Goal: Find specific page/section: Find specific page/section

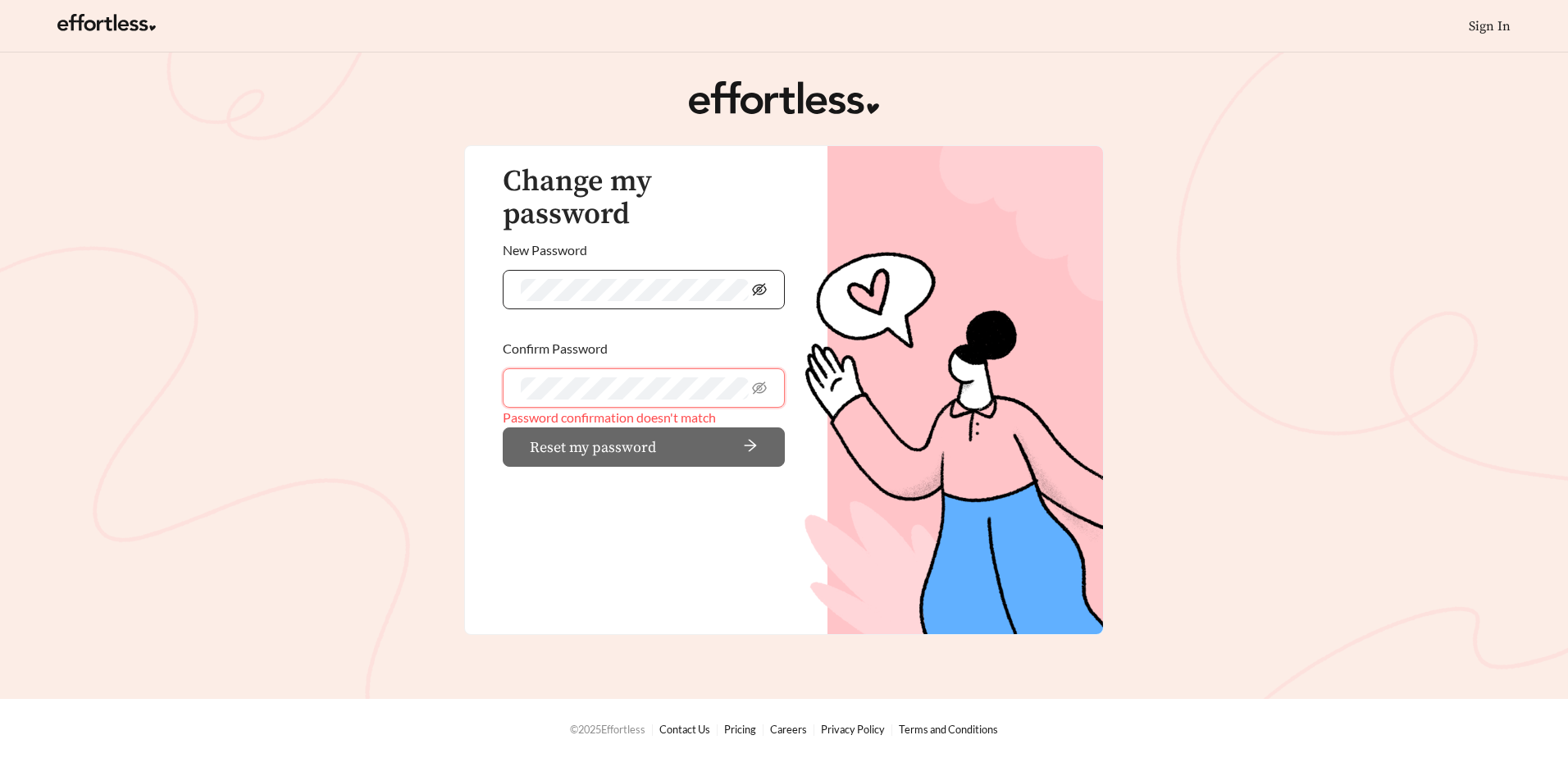
click at [758, 283] on icon "eye-invisible" at bounding box center [759, 289] width 14 height 12
click at [758, 381] on icon "eye-invisible" at bounding box center [759, 387] width 14 height 12
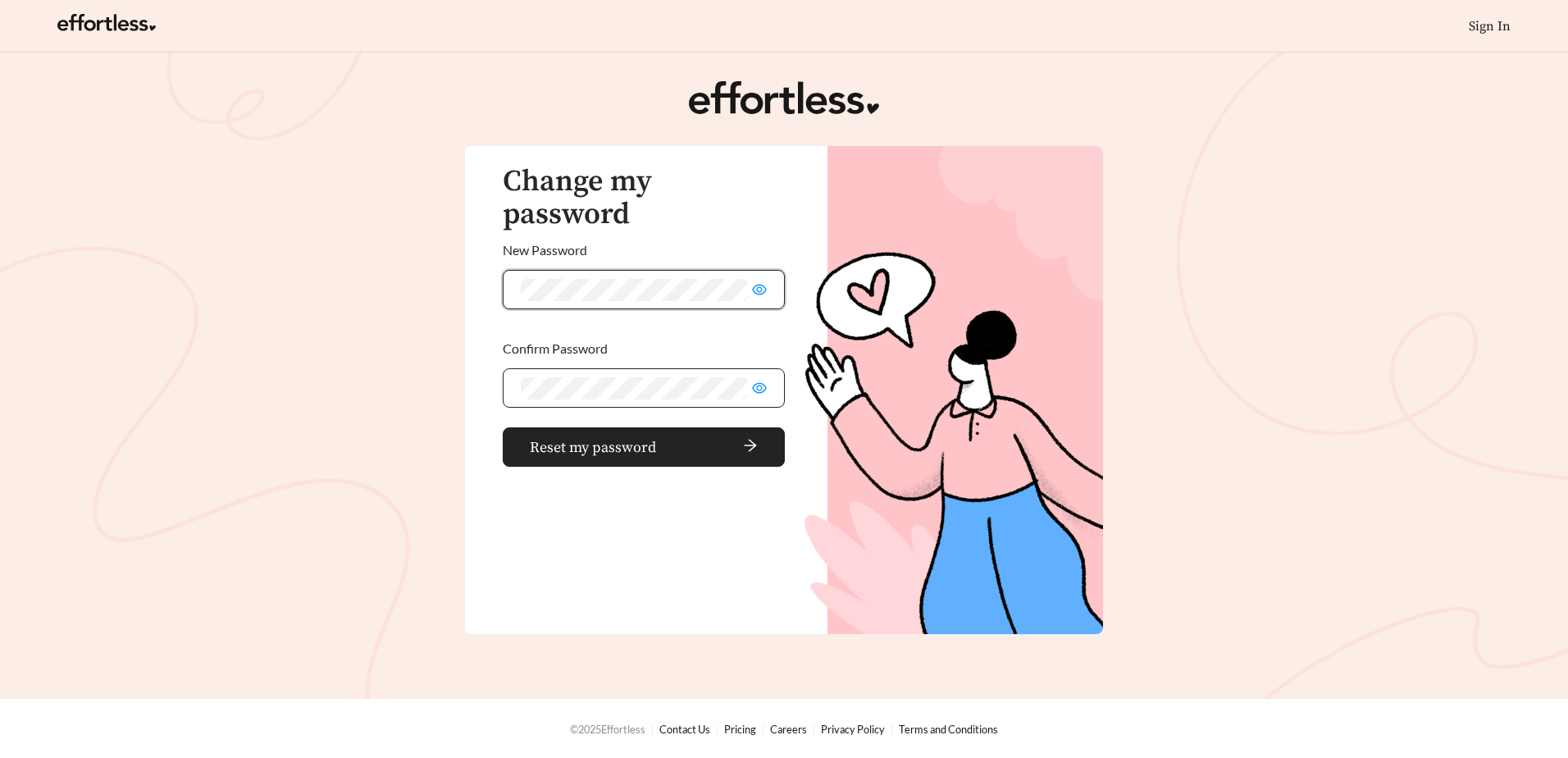
click at [658, 427] on button "Reset my password" at bounding box center [643, 446] width 282 height 39
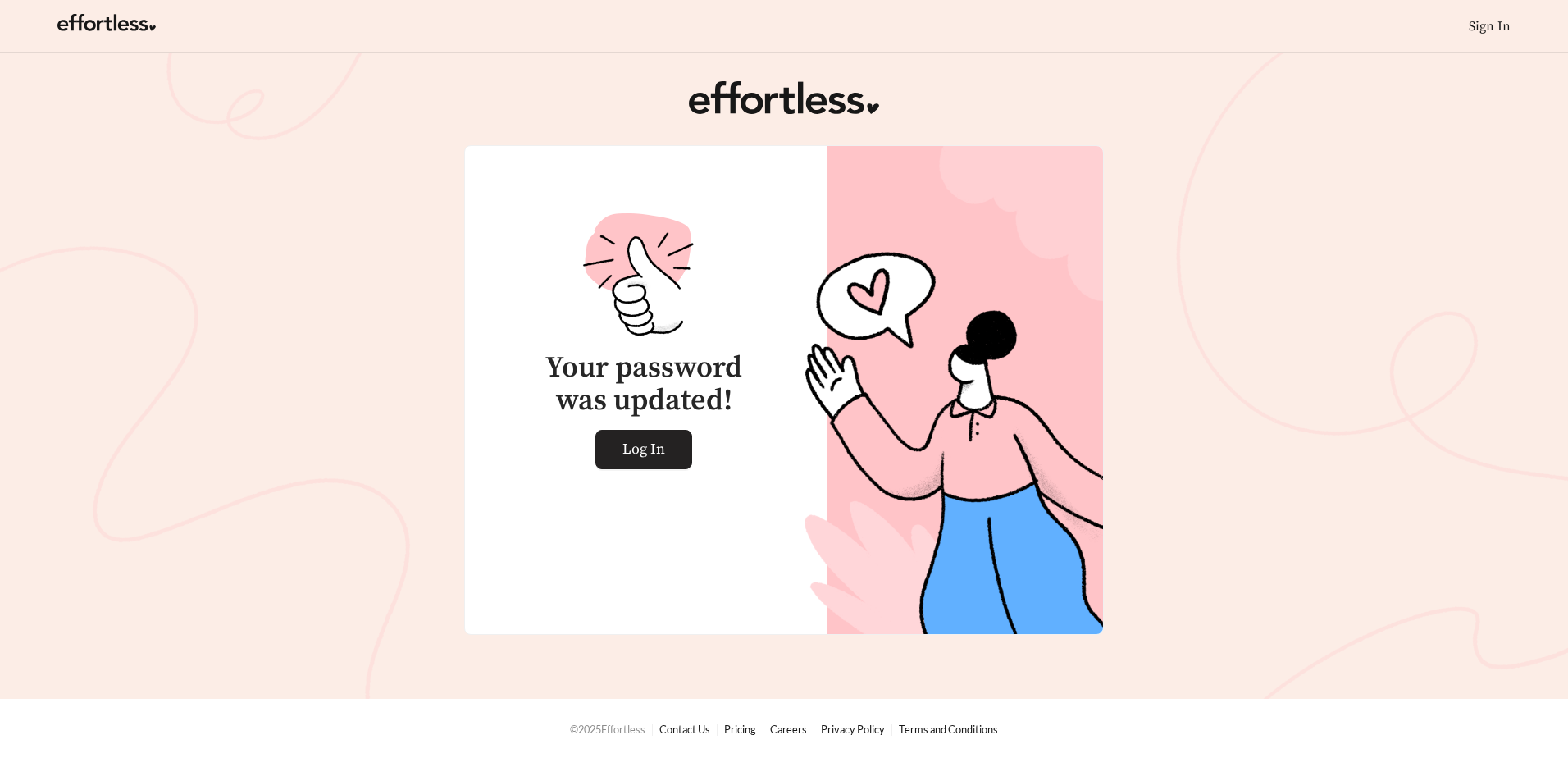
click at [657, 454] on span "Log In" at bounding box center [643, 448] width 43 height 37
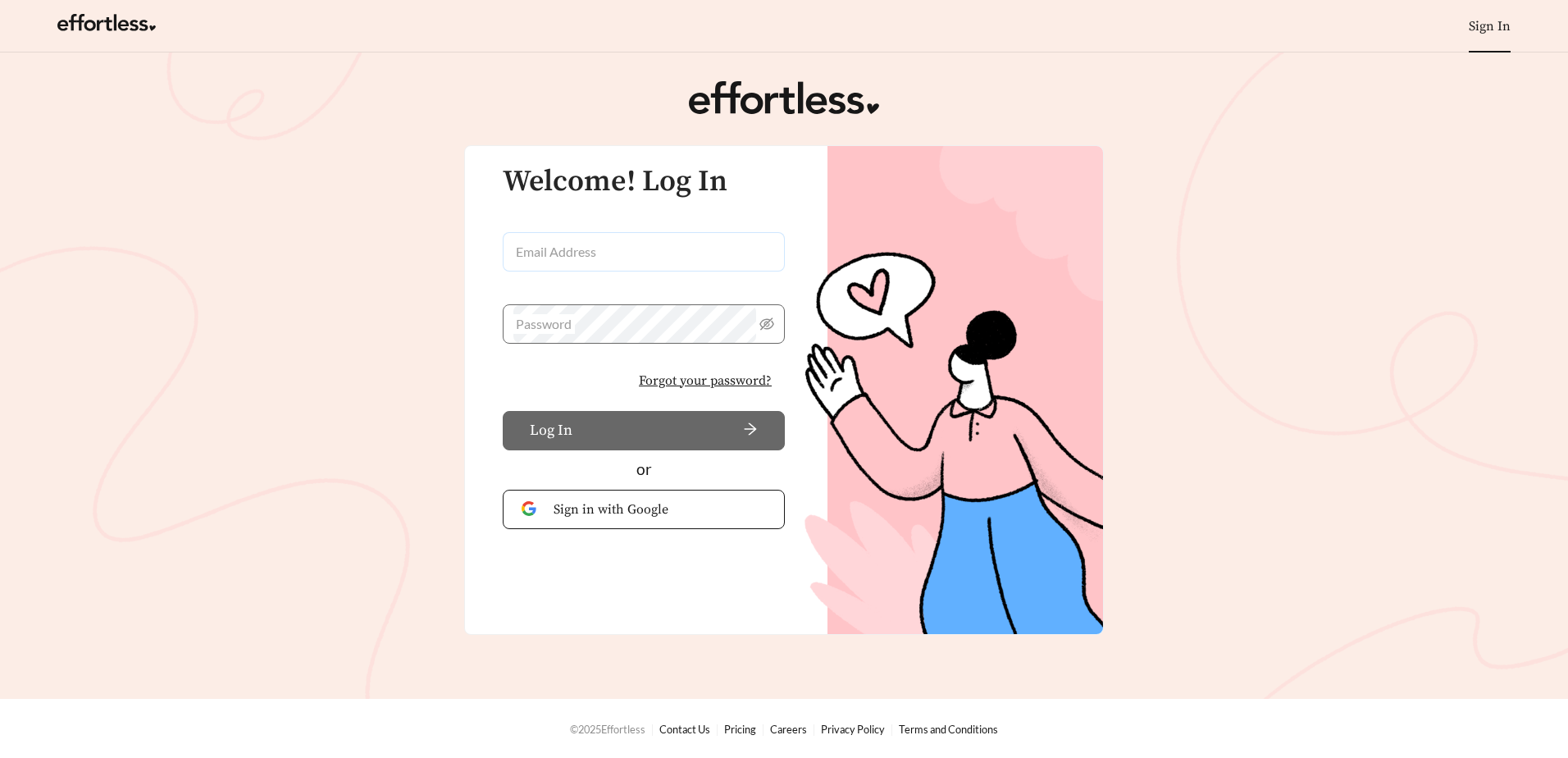
type input "**********"
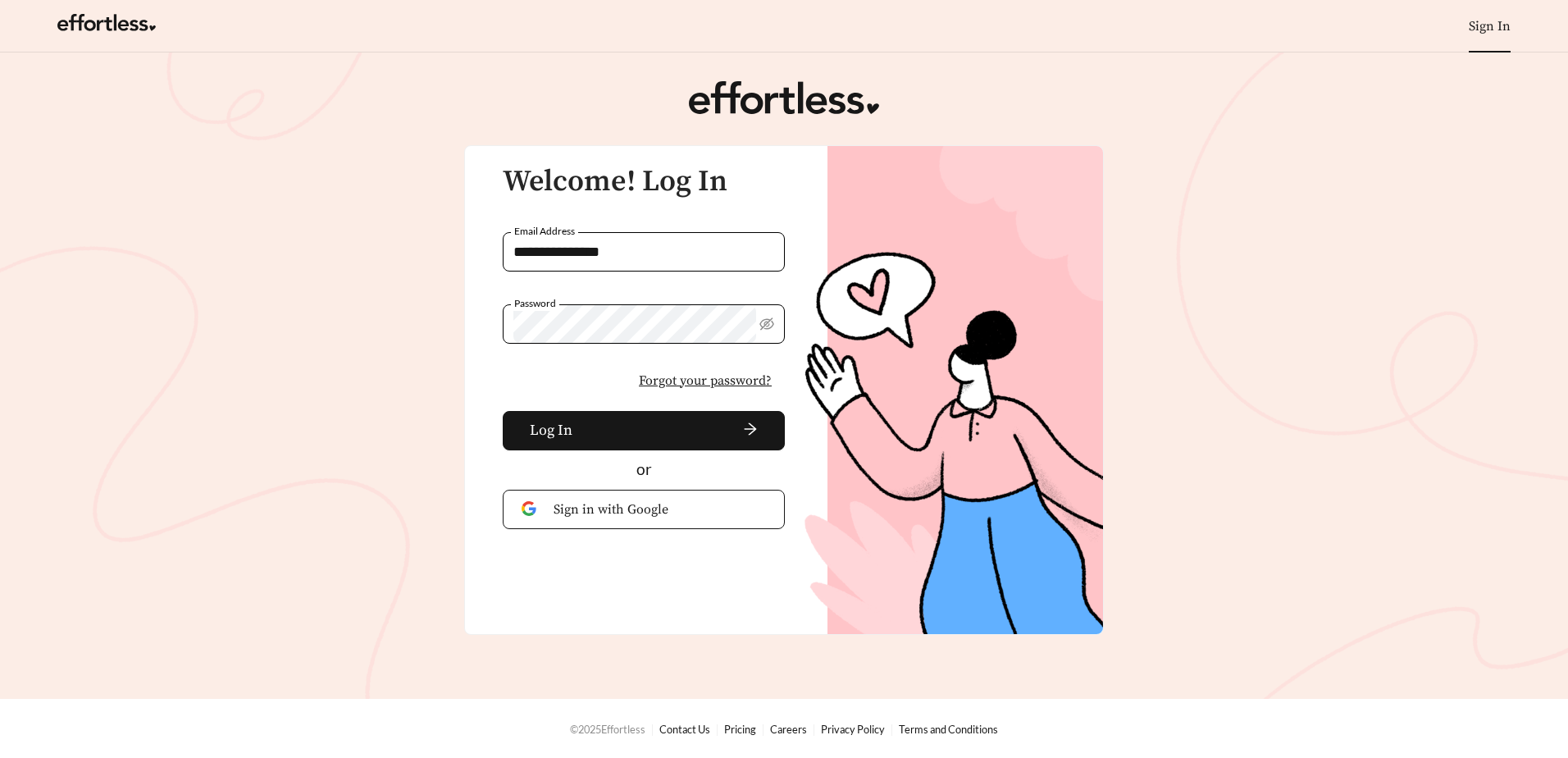
click at [597, 250] on input "**********" at bounding box center [643, 251] width 282 height 39
click at [522, 366] on div "Password" at bounding box center [643, 339] width 282 height 72
click at [563, 427] on span "Log In" at bounding box center [551, 429] width 43 height 22
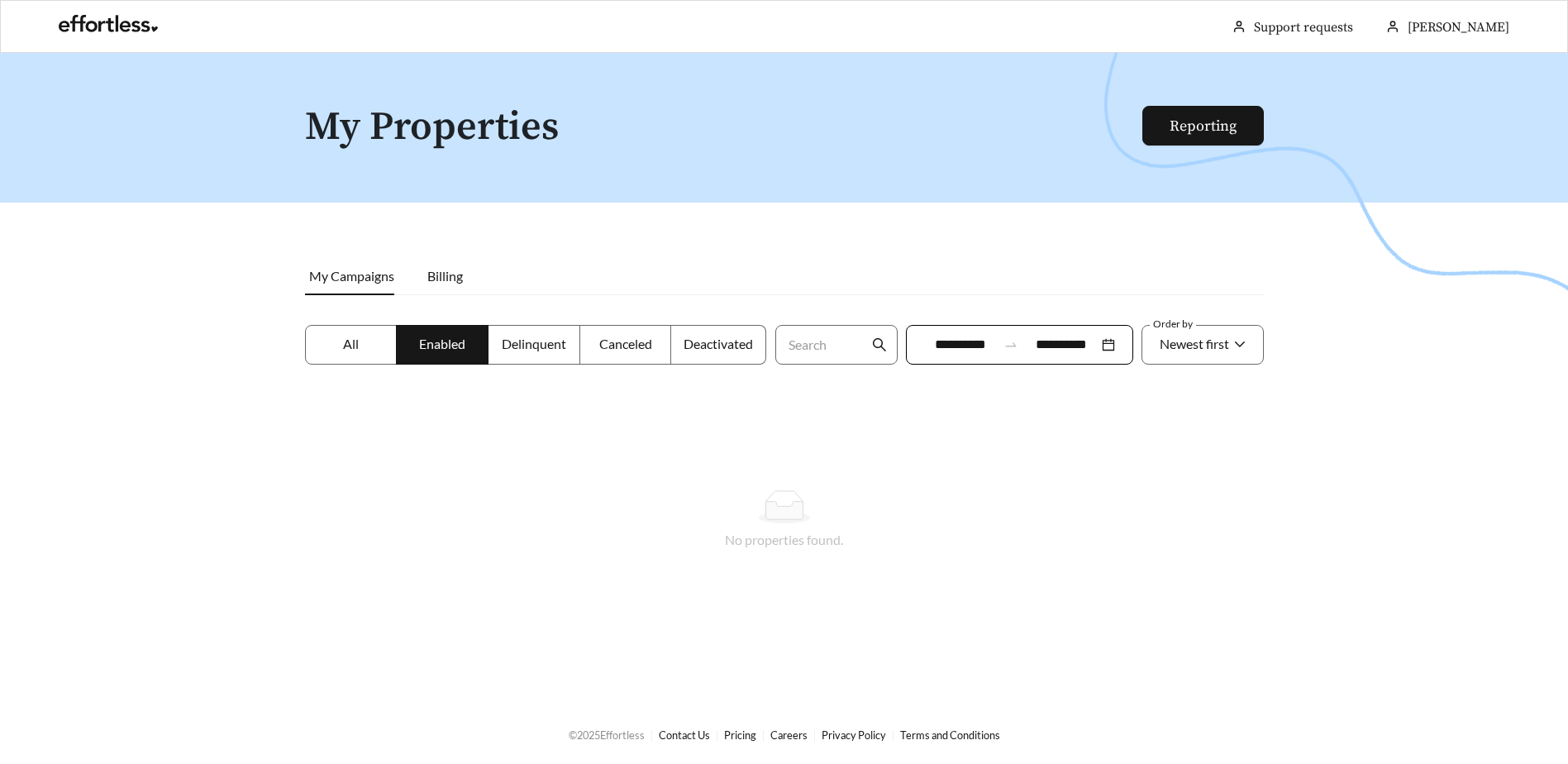
click at [346, 340] on span "All" at bounding box center [351, 343] width 15 height 15
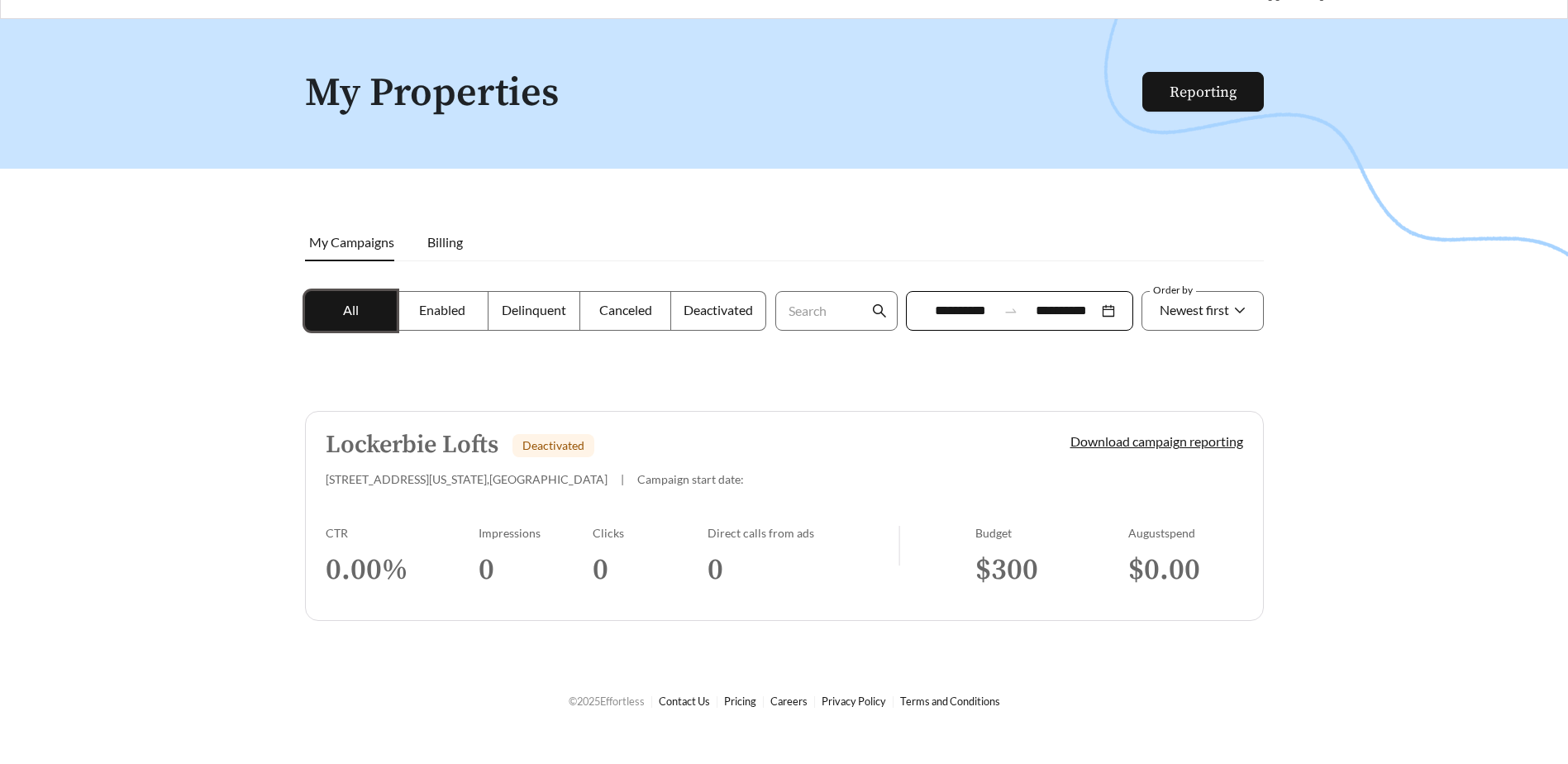
scroll to position [53, 0]
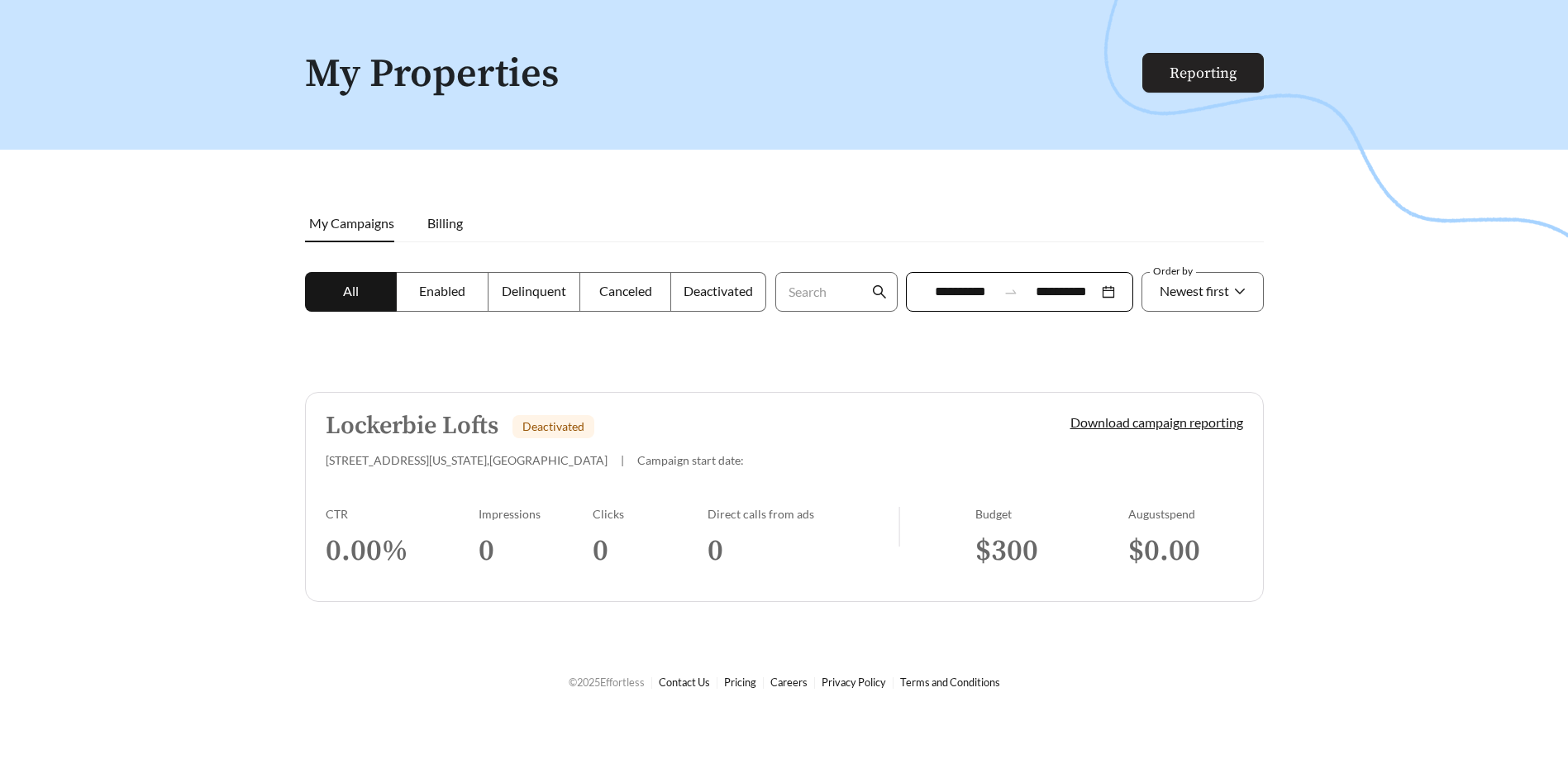
click at [1200, 66] on link "Reporting" at bounding box center [1203, 73] width 66 height 19
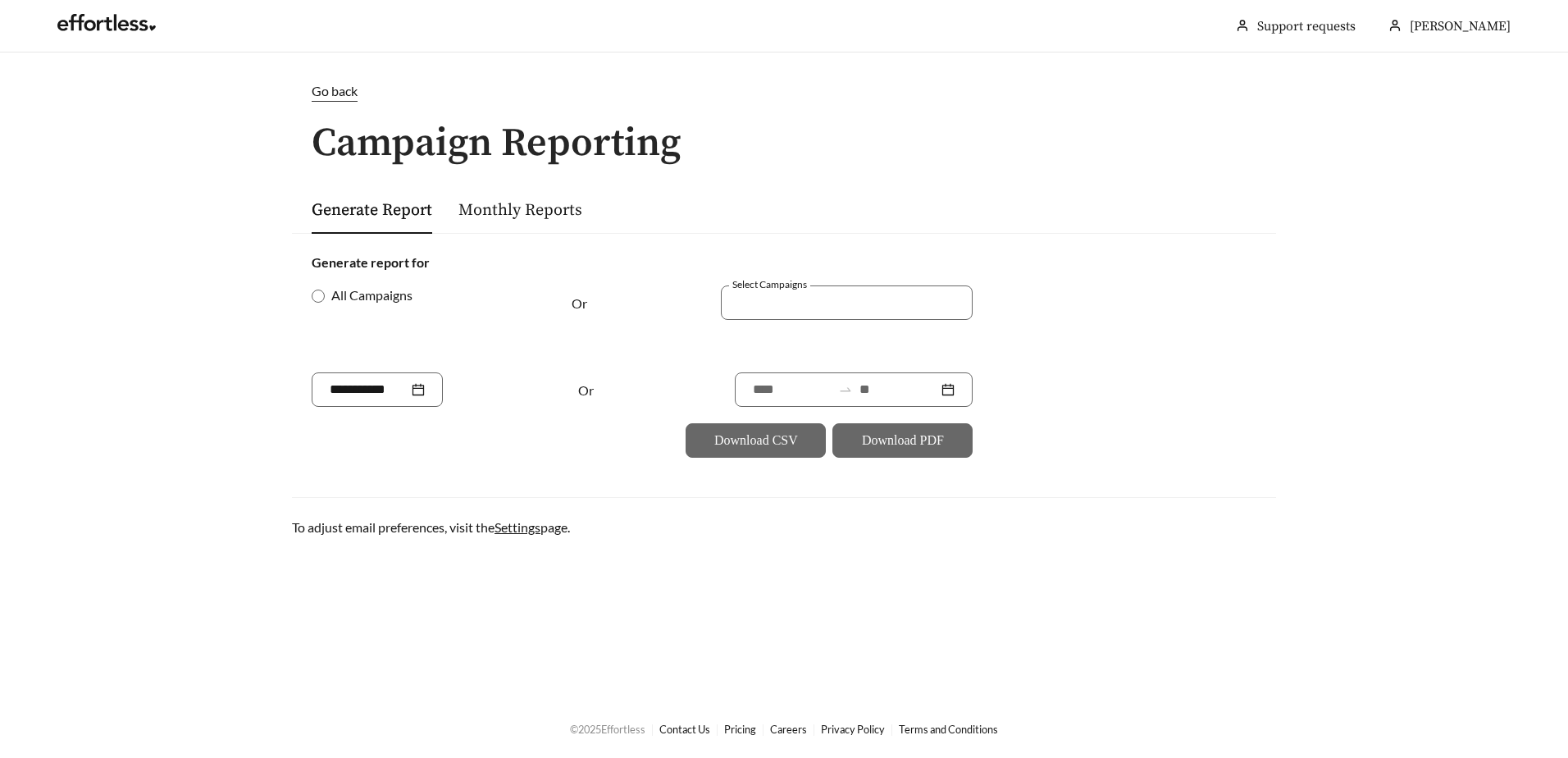
click at [303, 297] on div "Generate report for All Campaigns Or Select Campaigns Or Download CSV Download …" at bounding box center [783, 356] width 984 height 245
click at [326, 91] on span "Go back" at bounding box center [335, 91] width 46 height 15
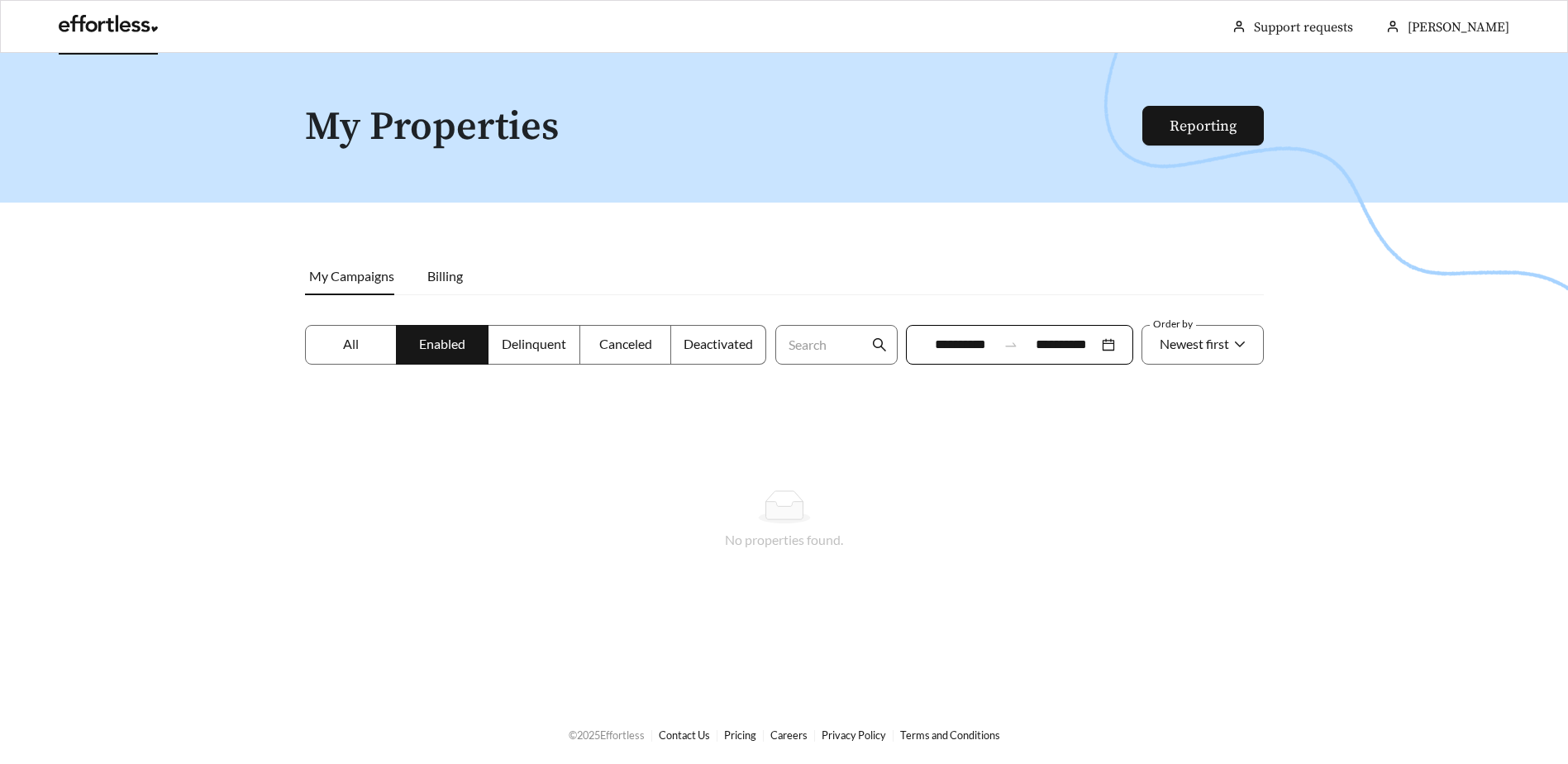
click at [136, 25] on link at bounding box center [108, 28] width 99 height 16
click at [90, 20] on link at bounding box center [108, 28] width 99 height 16
